Goal: Complete application form

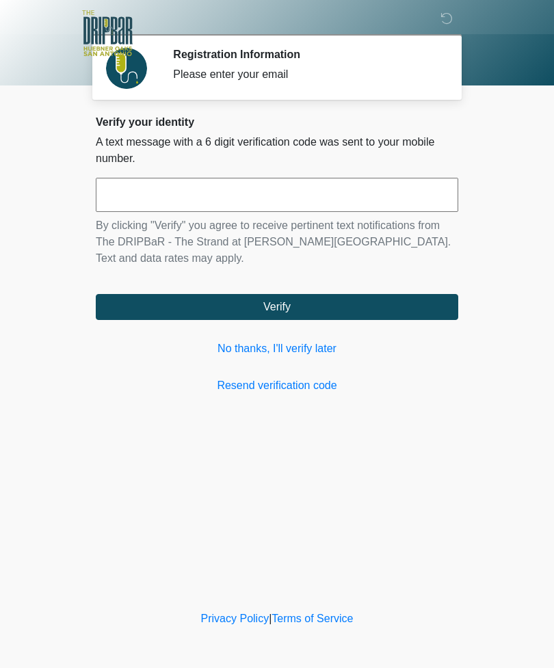
click at [226, 351] on link "No thanks, I'll verify later" at bounding box center [277, 348] width 362 height 16
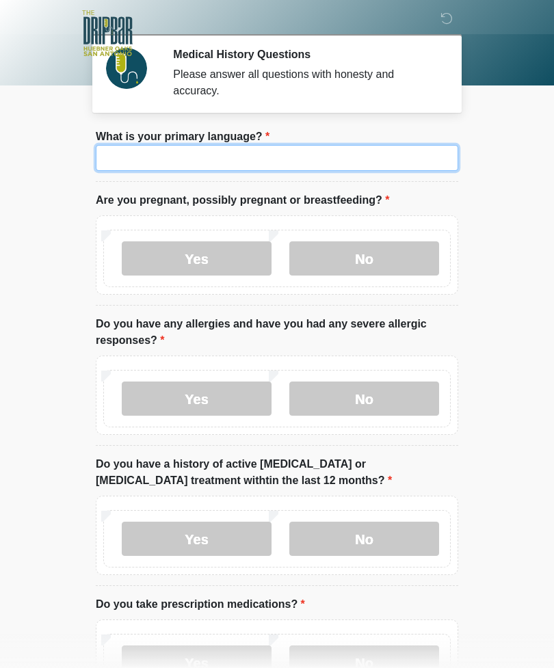
click at [342, 150] on input "What is your primary language?" at bounding box center [277, 158] width 362 height 26
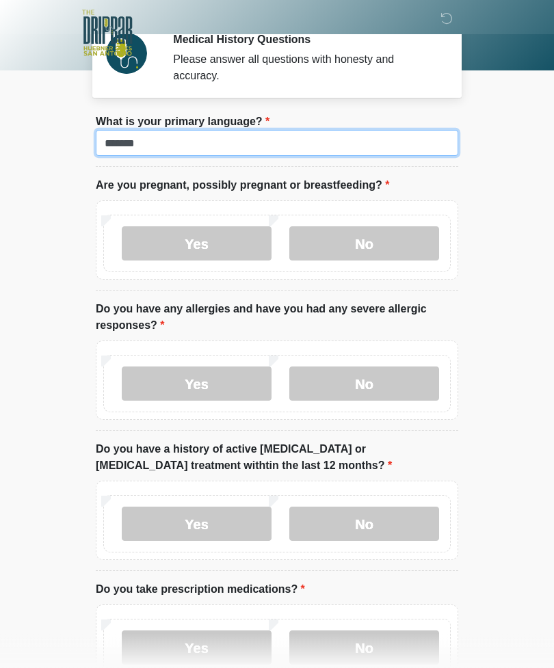
scroll to position [15, 0]
type input "*******"
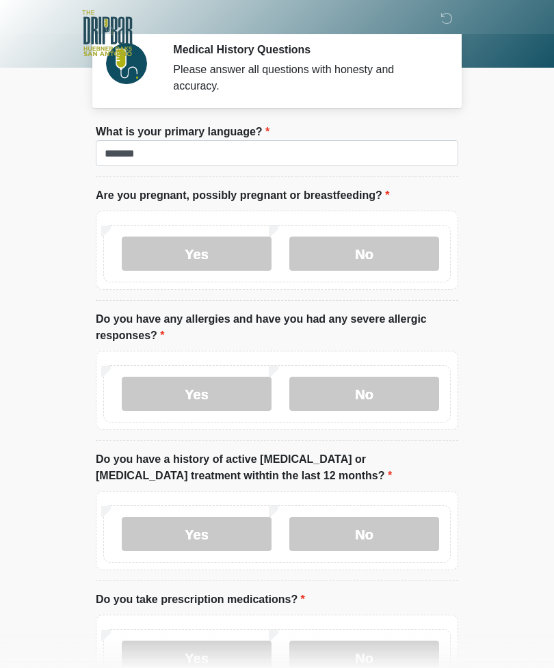
scroll to position [31, 0]
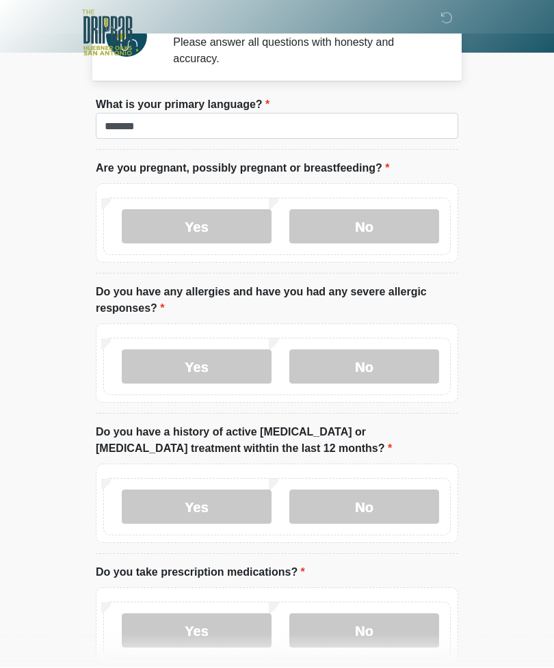
click at [372, 230] on label "No" at bounding box center [364, 227] width 150 height 34
click at [214, 364] on label "Yes" at bounding box center [197, 366] width 150 height 34
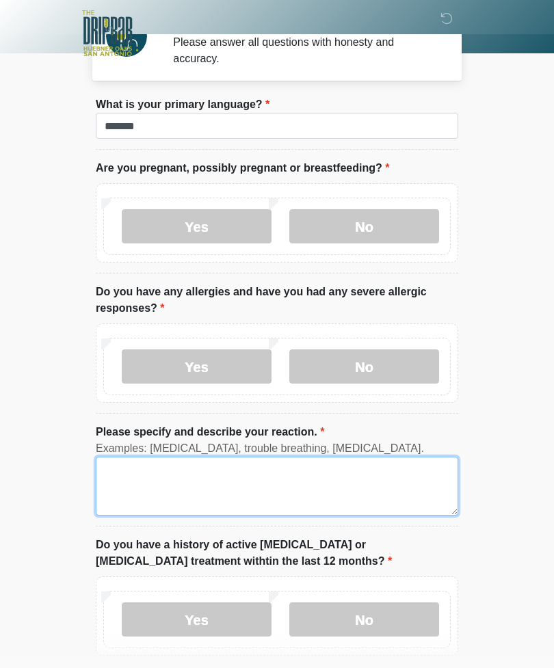
click at [221, 472] on textarea "Please specify and describe your reaction." at bounding box center [277, 485] width 362 height 59
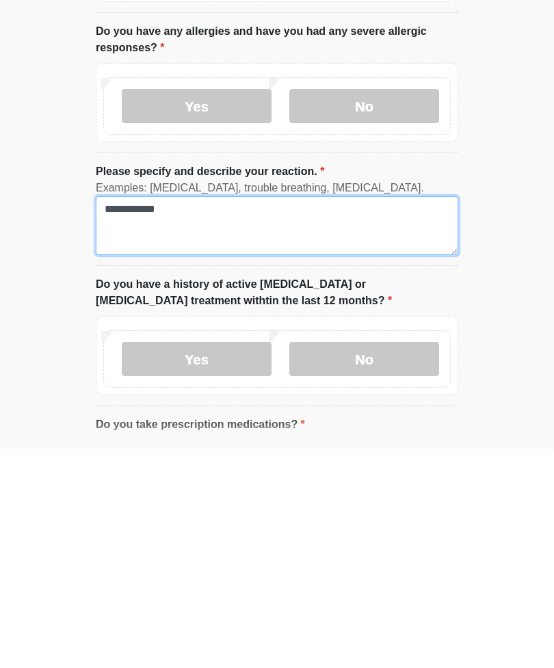
type textarea "**********"
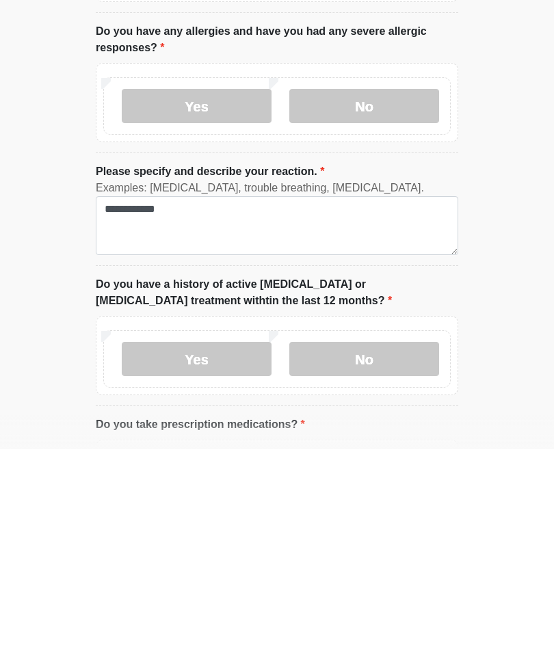
click at [365, 560] on label "No" at bounding box center [364, 577] width 150 height 34
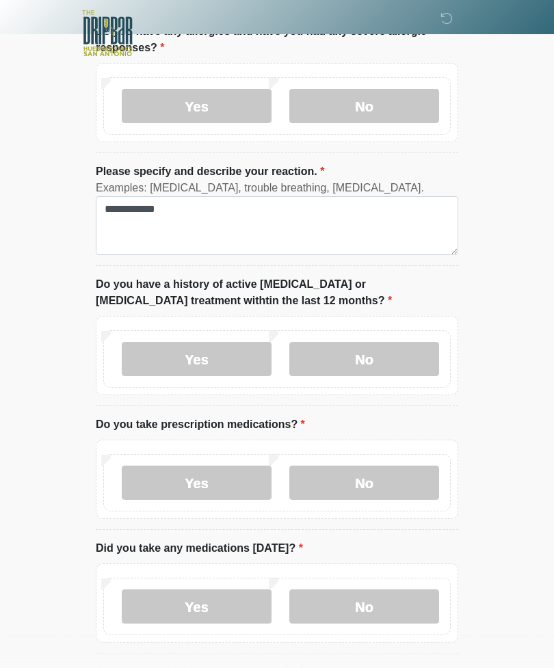
click at [215, 484] on label "Yes" at bounding box center [197, 482] width 150 height 34
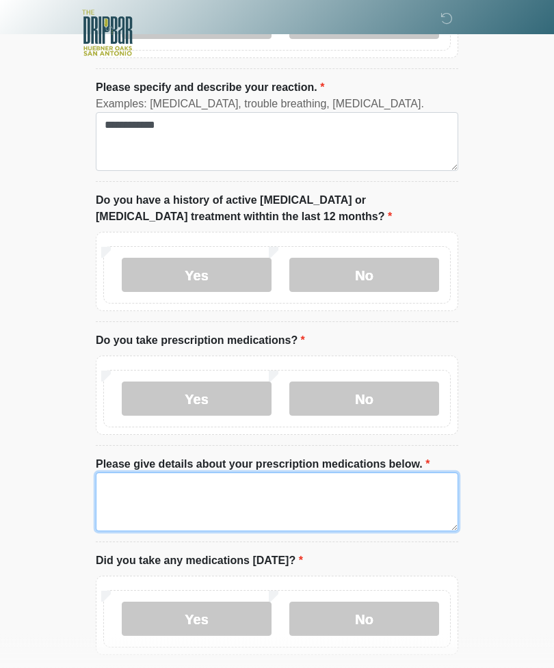
click at [235, 500] on textarea "Please give details about your prescription medications below." at bounding box center [277, 502] width 362 height 59
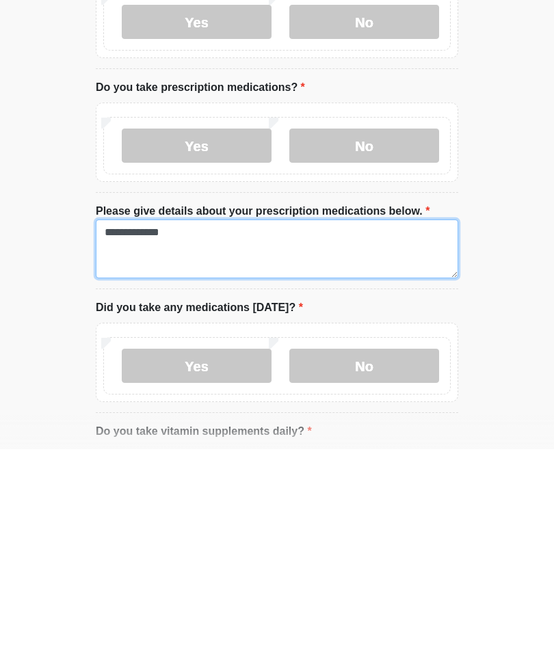
type textarea "**********"
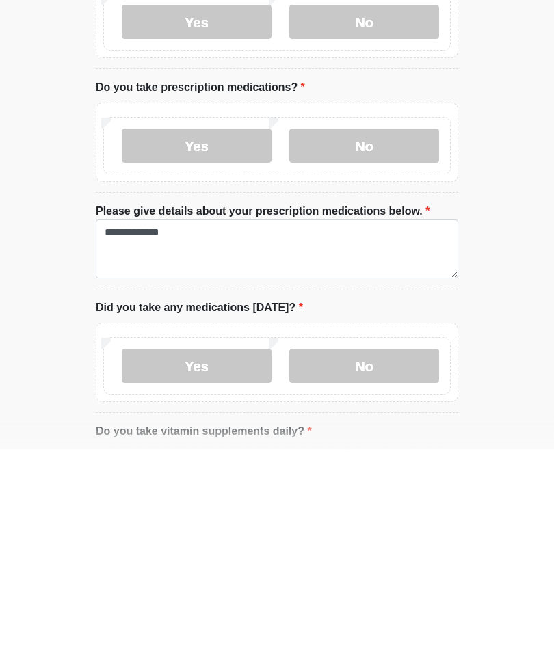
click at [366, 567] on label "No" at bounding box center [364, 584] width 150 height 34
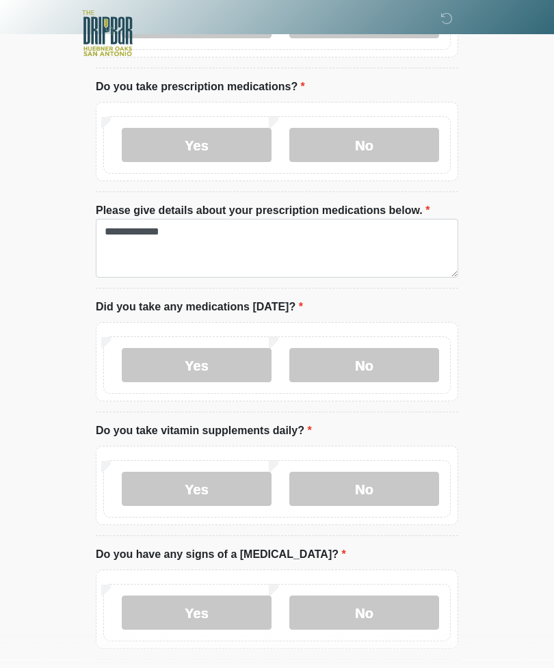
click at [210, 490] on label "Yes" at bounding box center [197, 489] width 150 height 34
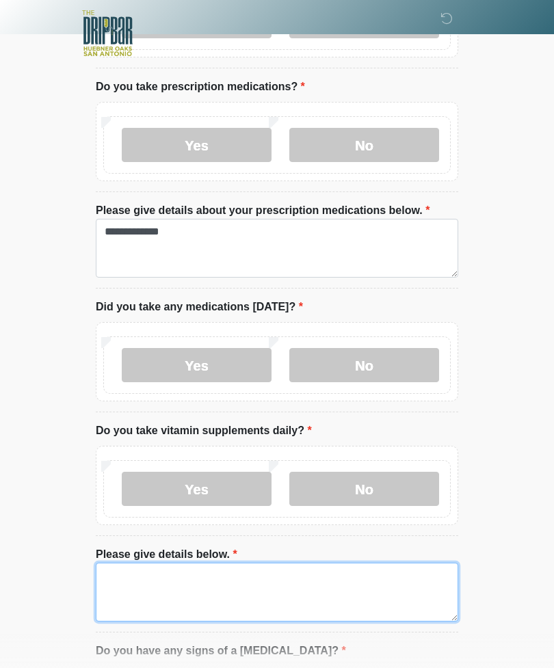
click at [284, 577] on textarea "Please give details below." at bounding box center [277, 591] width 362 height 59
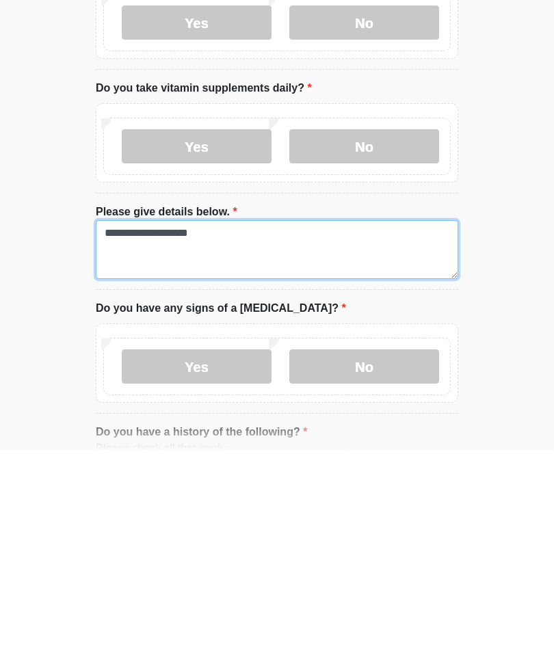
type textarea "**********"
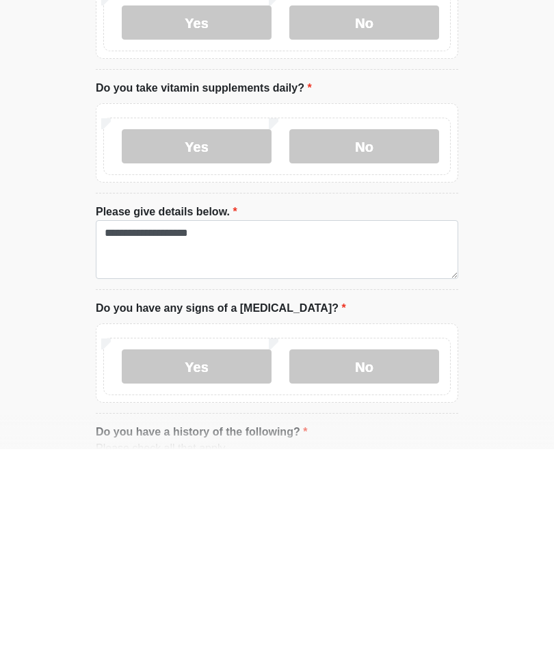
click at [368, 568] on label "No" at bounding box center [364, 585] width 150 height 34
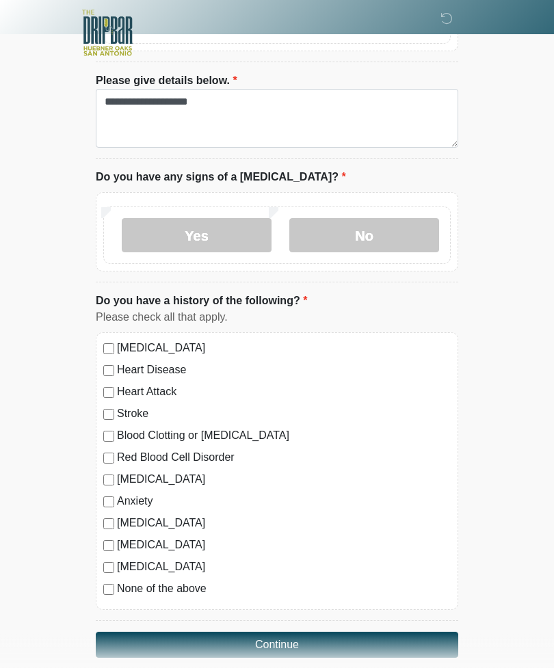
scroll to position [1119, 0]
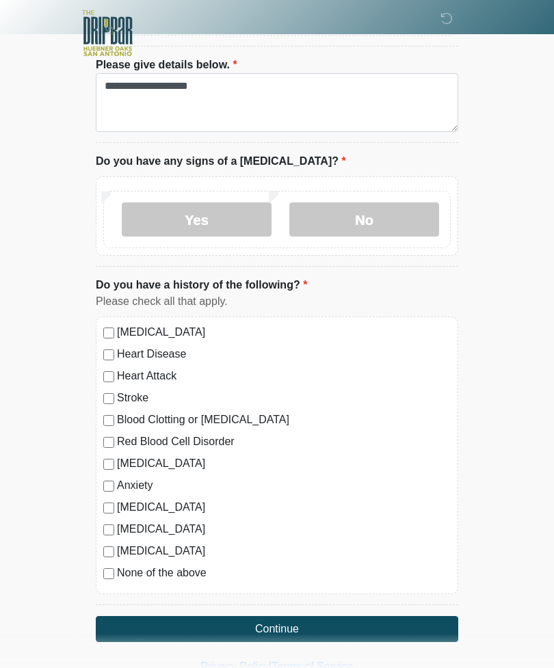
click at [288, 626] on button "Continue" at bounding box center [277, 629] width 362 height 26
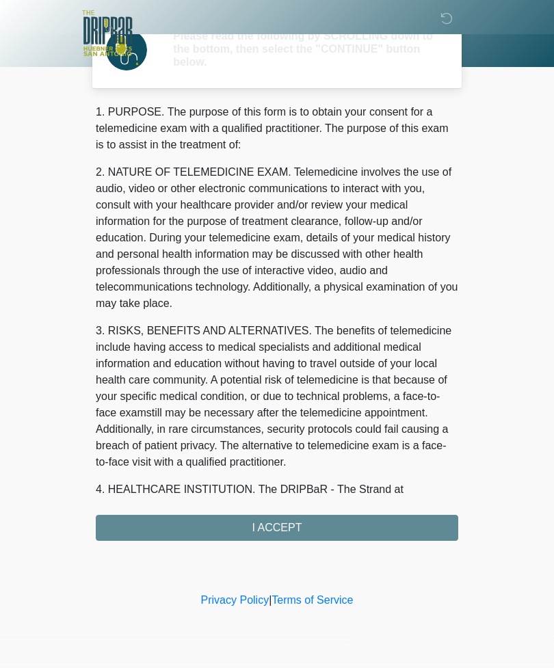
scroll to position [0, 0]
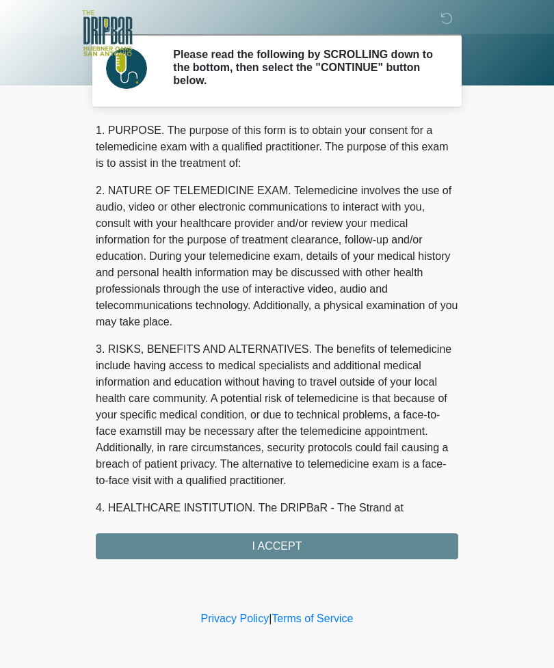
click at [285, 549] on div "1. PURPOSE. The purpose of this form is to obtain your consent for a telemedici…" at bounding box center [277, 340] width 362 height 437
click at [286, 551] on div "1. PURPOSE. The purpose of this form is to obtain your consent for a telemedici…" at bounding box center [277, 340] width 362 height 437
click at [274, 550] on div "1. PURPOSE. The purpose of this form is to obtain your consent for a telemedici…" at bounding box center [277, 340] width 362 height 437
click at [264, 549] on div "1. PURPOSE. The purpose of this form is to obtain your consent for a telemedici…" at bounding box center [277, 340] width 362 height 437
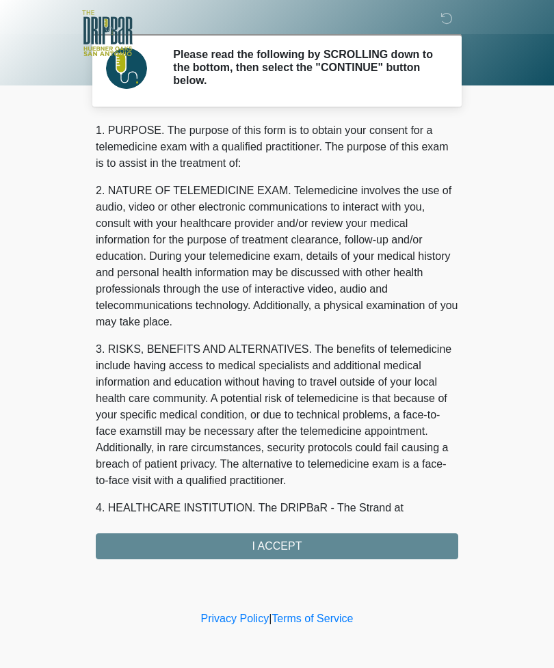
click at [273, 545] on div "1. PURPOSE. The purpose of this form is to obtain your consent for a telemedici…" at bounding box center [277, 340] width 362 height 437
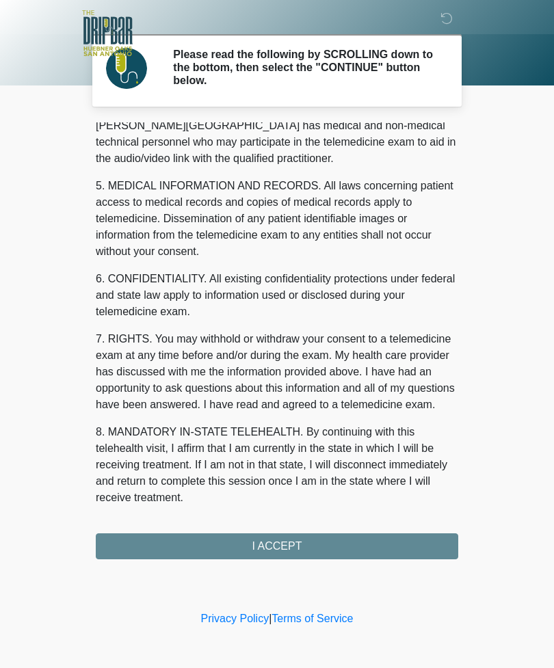
scroll to position [415, 0]
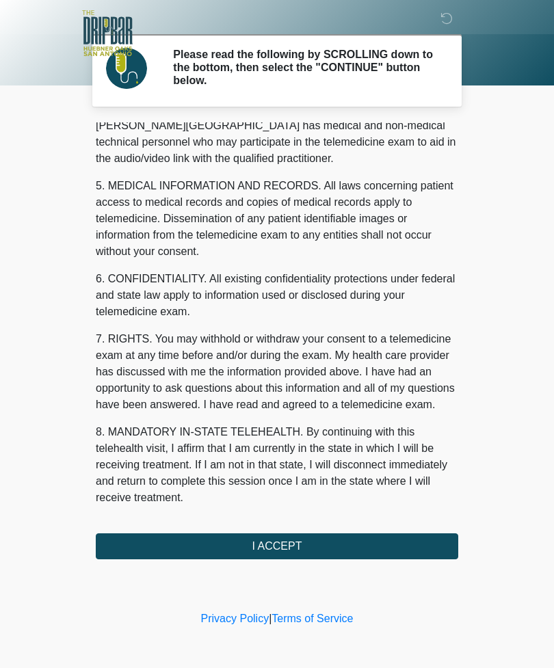
click at [286, 549] on button "I ACCEPT" at bounding box center [277, 546] width 362 height 26
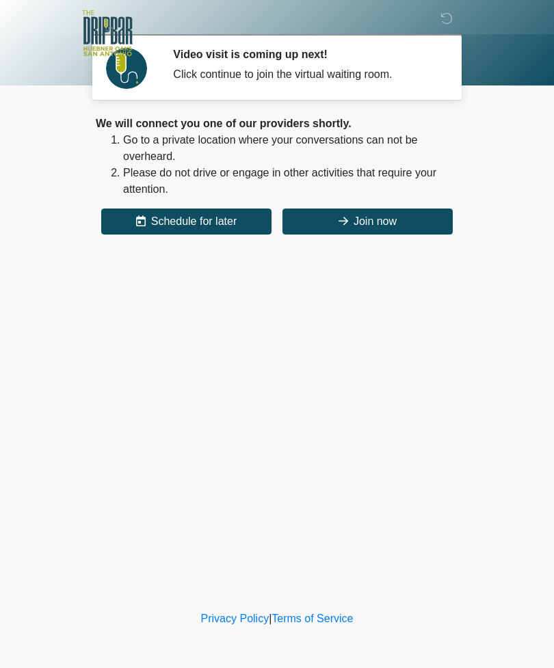
click at [385, 224] on button "Join now" at bounding box center [367, 221] width 170 height 26
